Goal: Submit feedback/report problem: Submit feedback/report problem

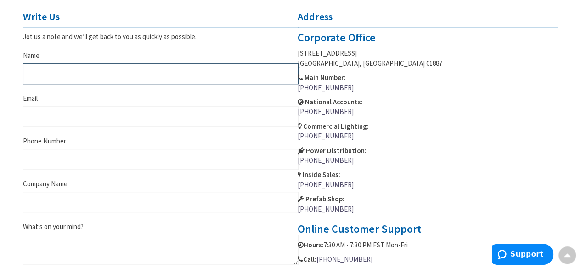
click at [41, 75] on input "Name" at bounding box center [160, 73] width 275 height 21
type input "Jeremy Speck"
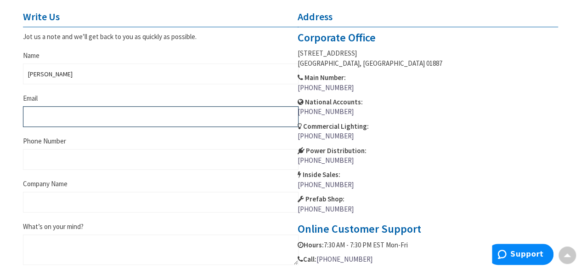
type input "procurement@asu-edu.us"
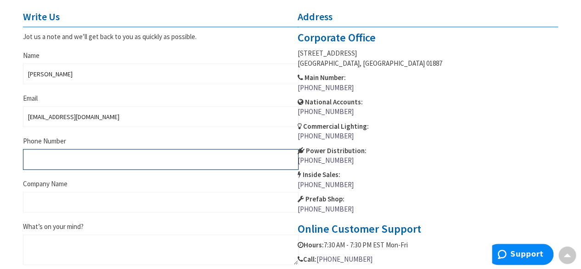
type input "6027314550"
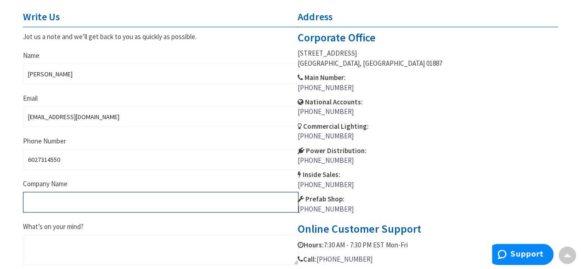
type input "Arizona State University"
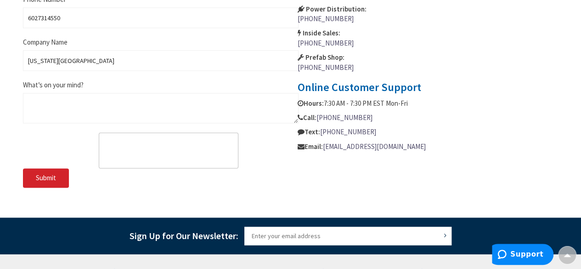
scroll to position [531, 0]
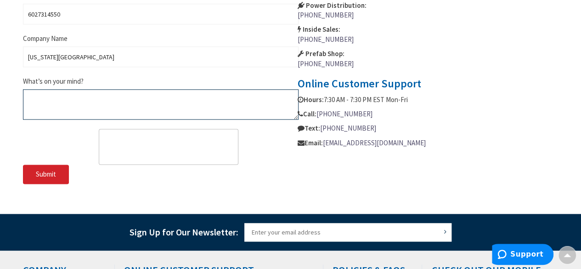
click at [33, 94] on textarea "What’s on your mind?" at bounding box center [160, 104] width 275 height 30
paste textarea "Dear Sales Team, I am reaching out on behalf of the Procurement Division at Ari…"
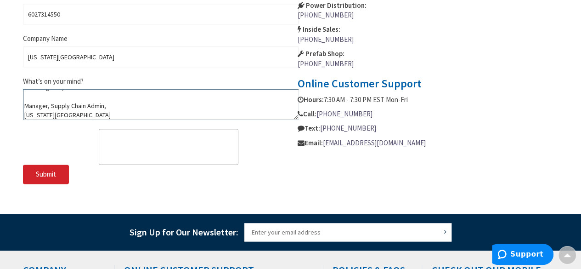
type textarea "Dear Sales Team, I am reaching out on behalf of the Procurement Division at Ari…"
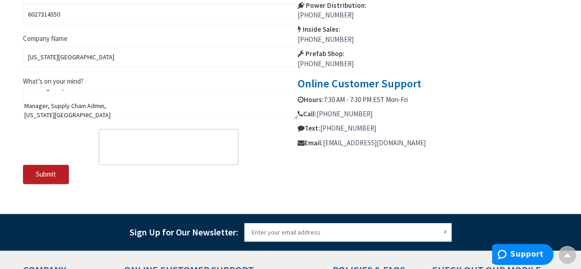
click at [59, 170] on button "Submit" at bounding box center [46, 173] width 46 height 19
